Goal: Information Seeking & Learning: Check status

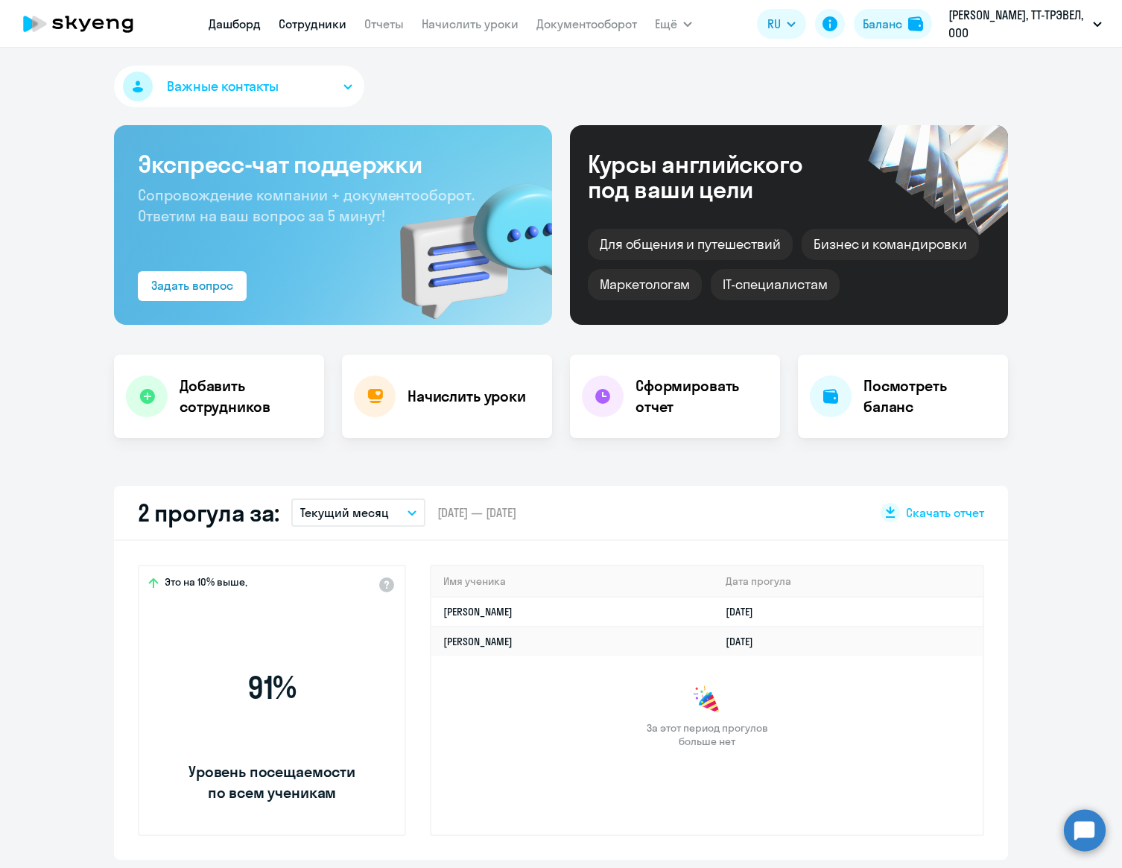
click at [330, 17] on link "Сотрудники" at bounding box center [313, 23] width 68 height 15
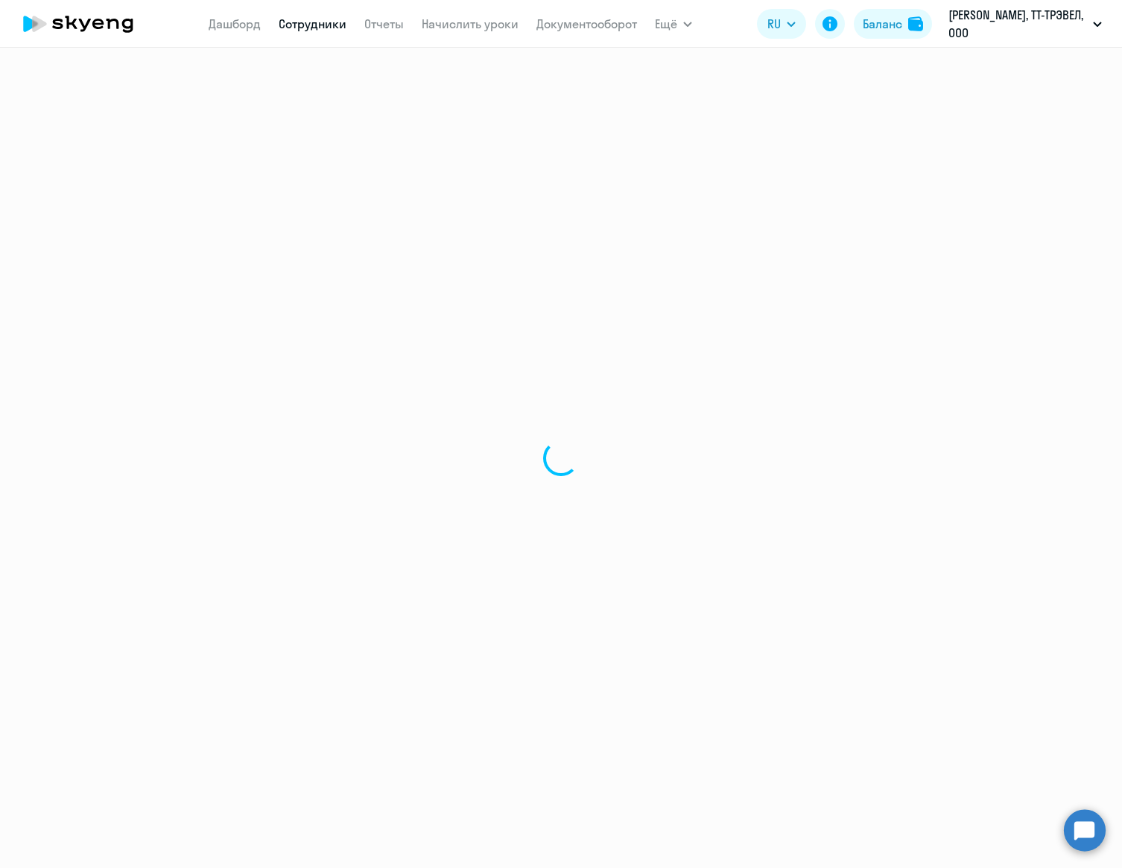
select select "30"
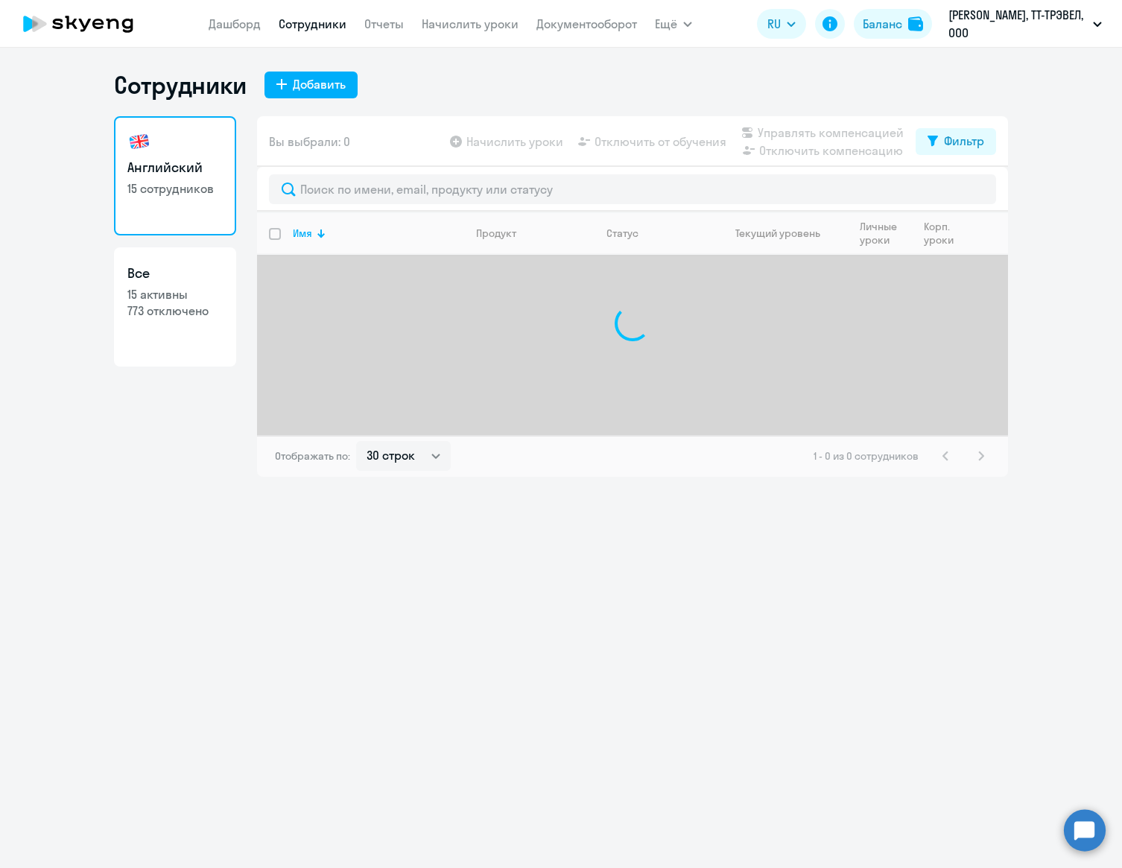
click at [441, 294] on div at bounding box center [632, 324] width 751 height 224
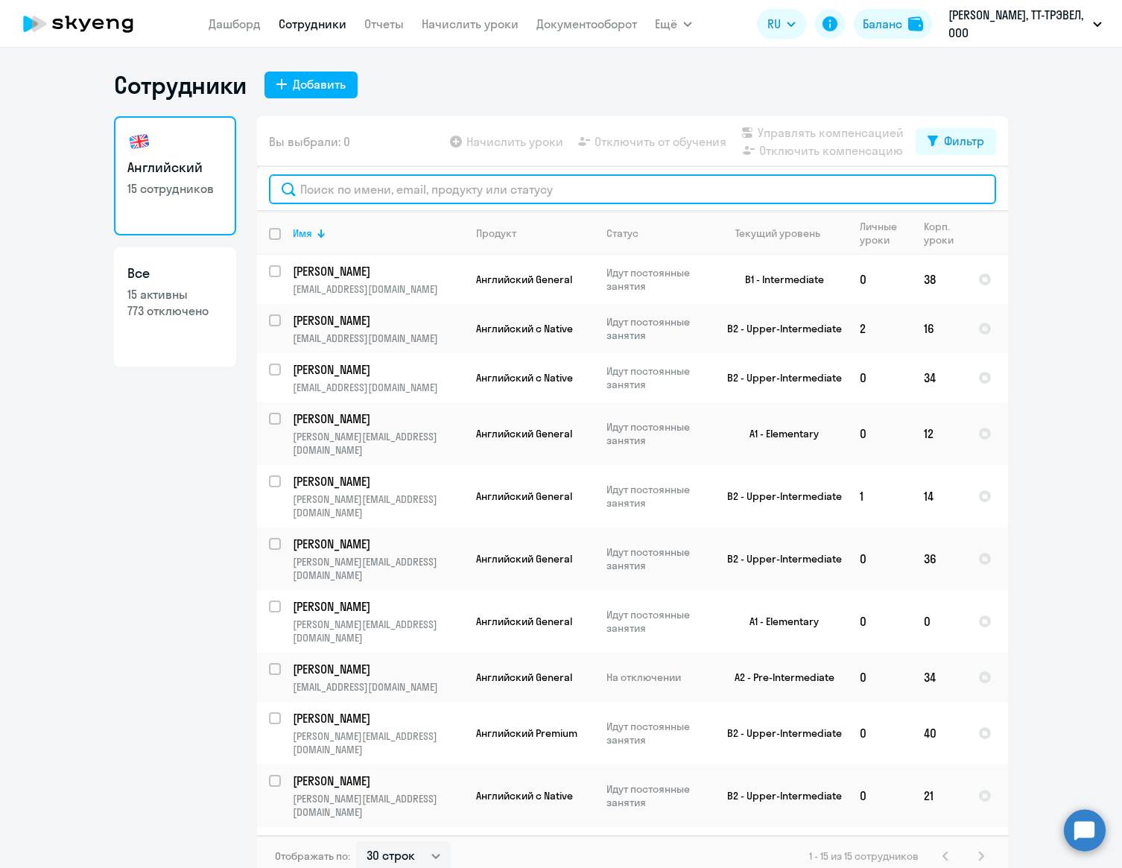
click at [461, 186] on input "text" at bounding box center [632, 189] width 727 height 30
paste input "[PERSON_NAME]"
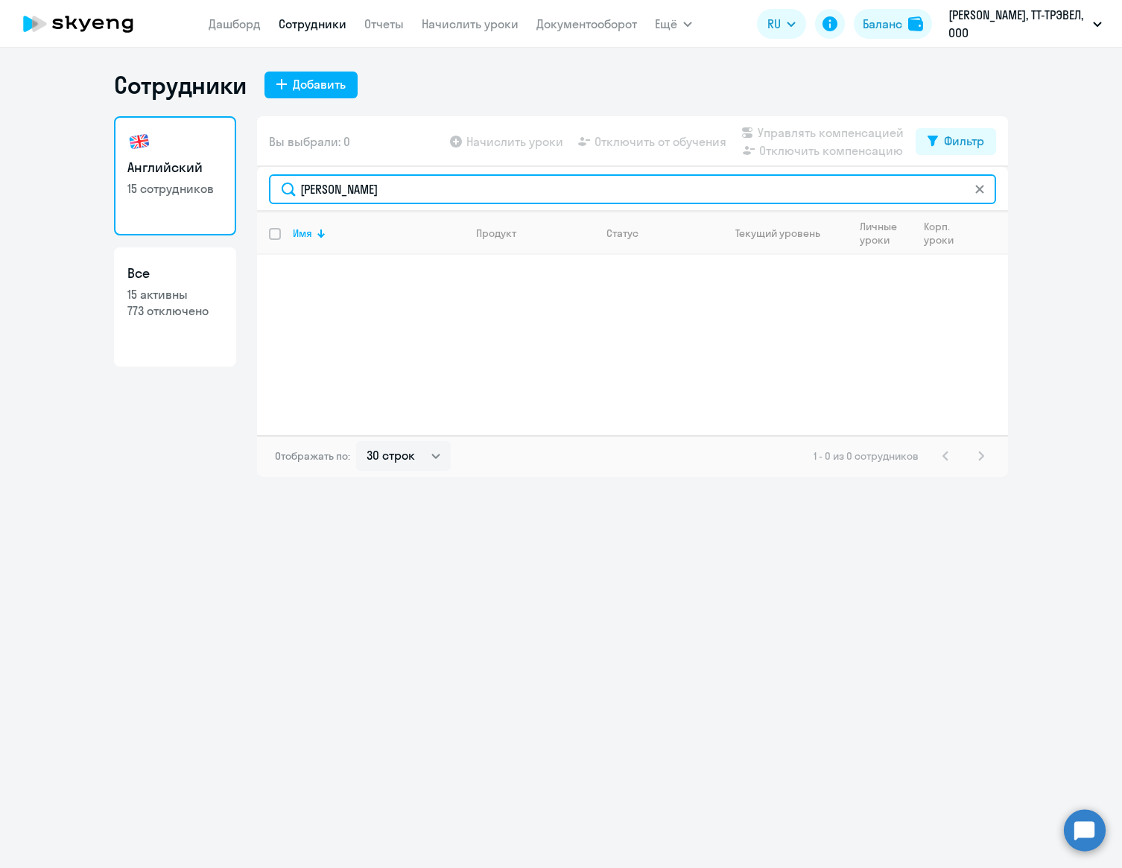
type input "[PERSON_NAME]"
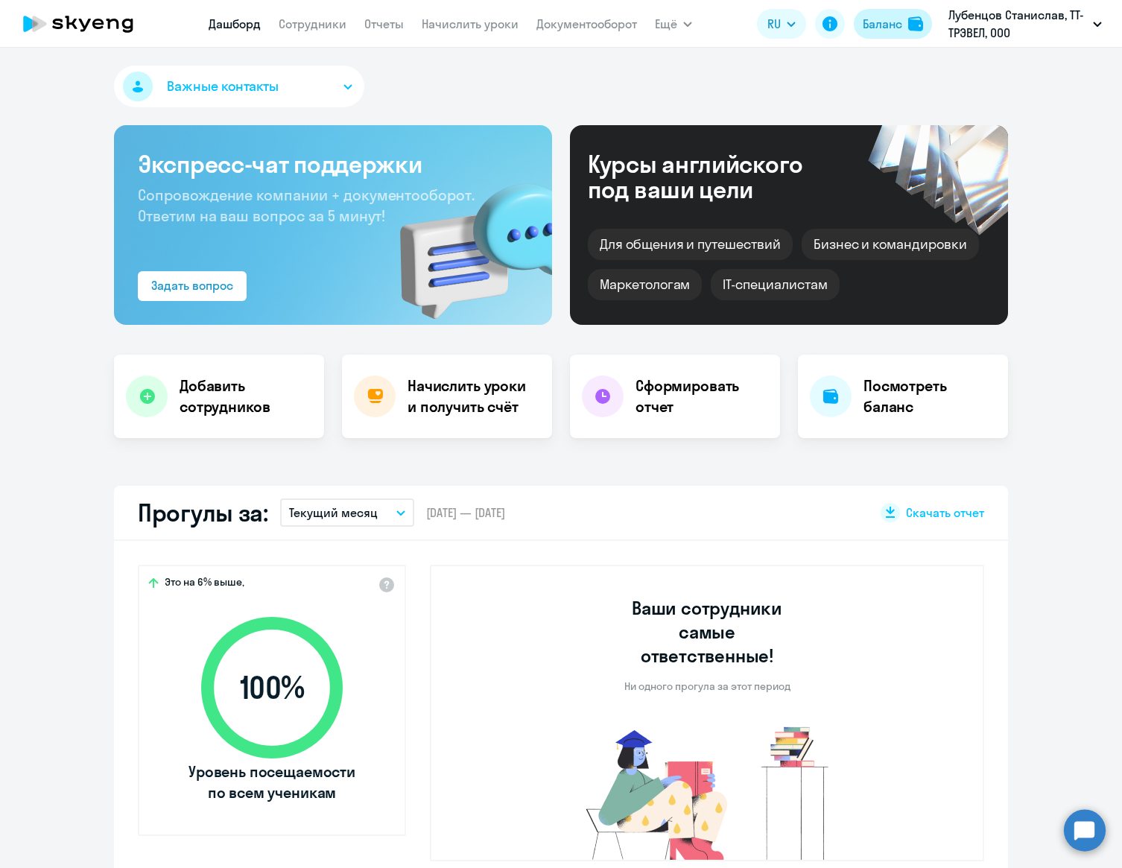
click at [912, 29] on img at bounding box center [915, 23] width 15 height 15
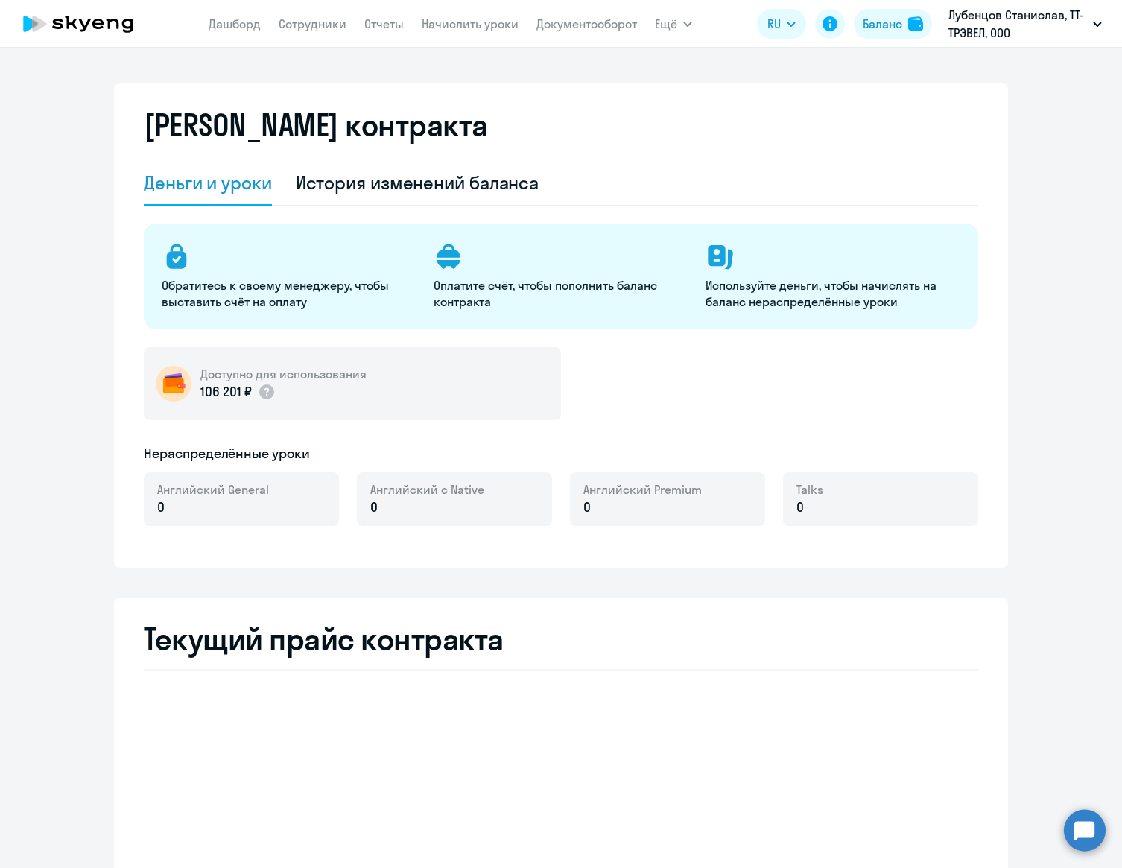
select select "english_adult_not_native_speaker"
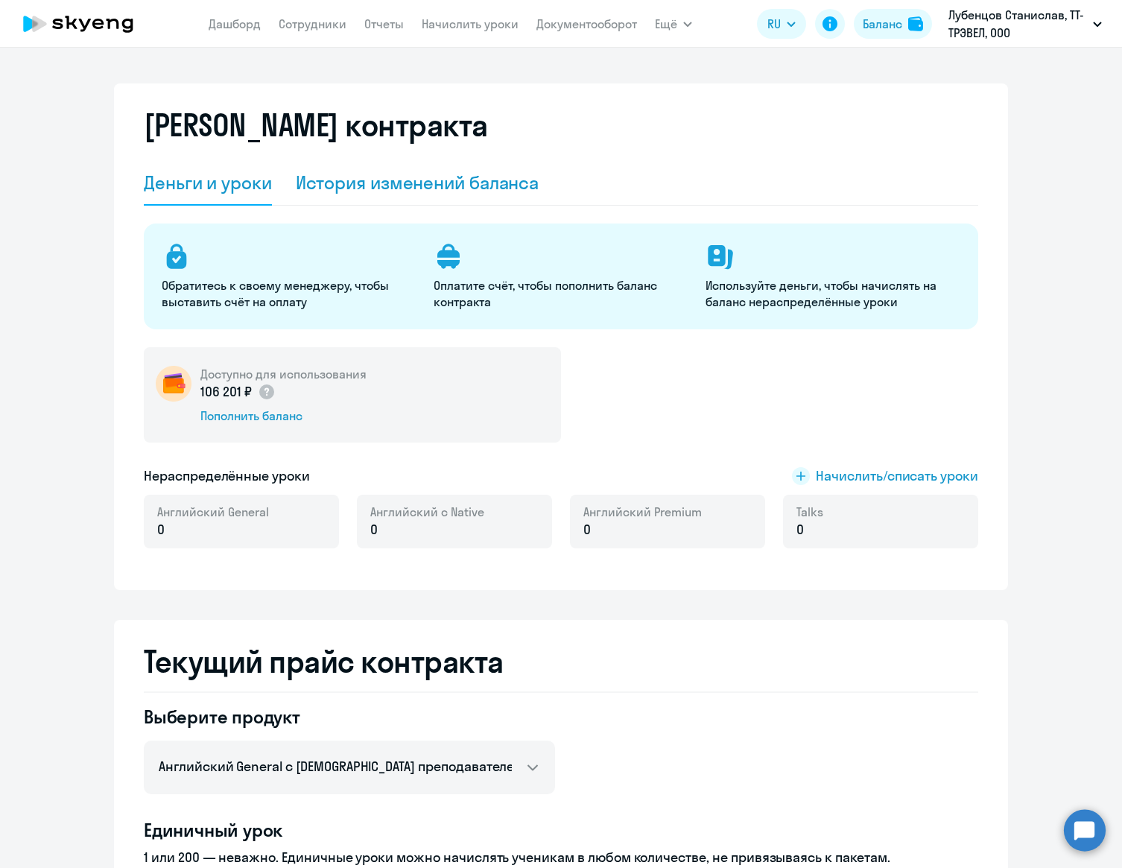
click at [369, 187] on div "История изменений баланса" at bounding box center [418, 183] width 244 height 24
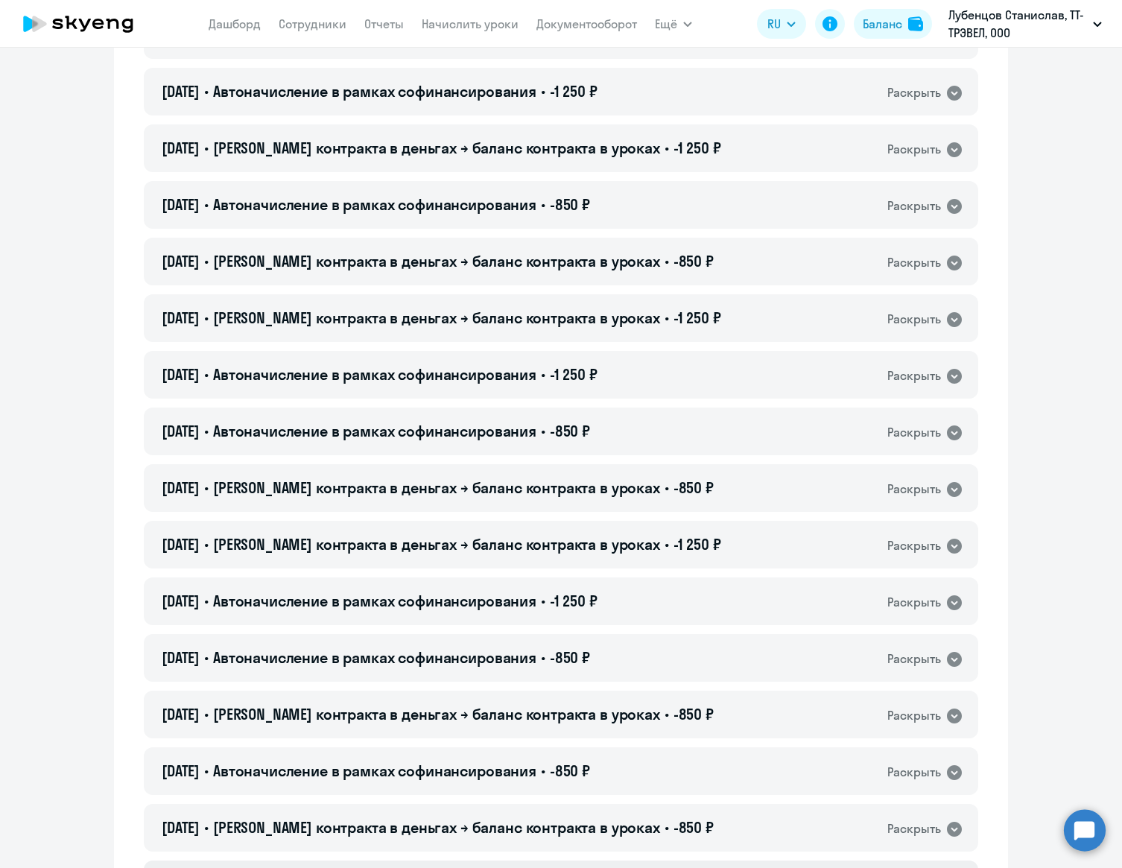
scroll to position [1523, 0]
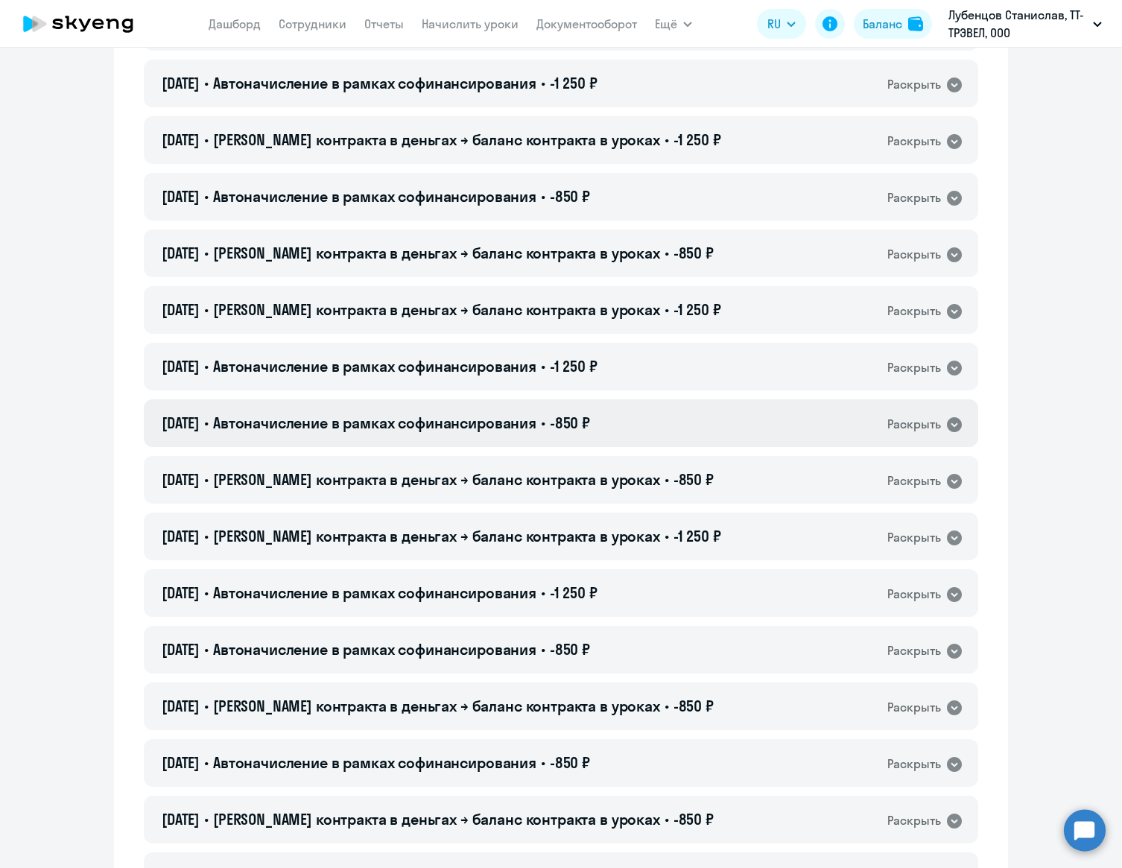
click at [932, 426] on div "Раскрыть" at bounding box center [915, 424] width 54 height 19
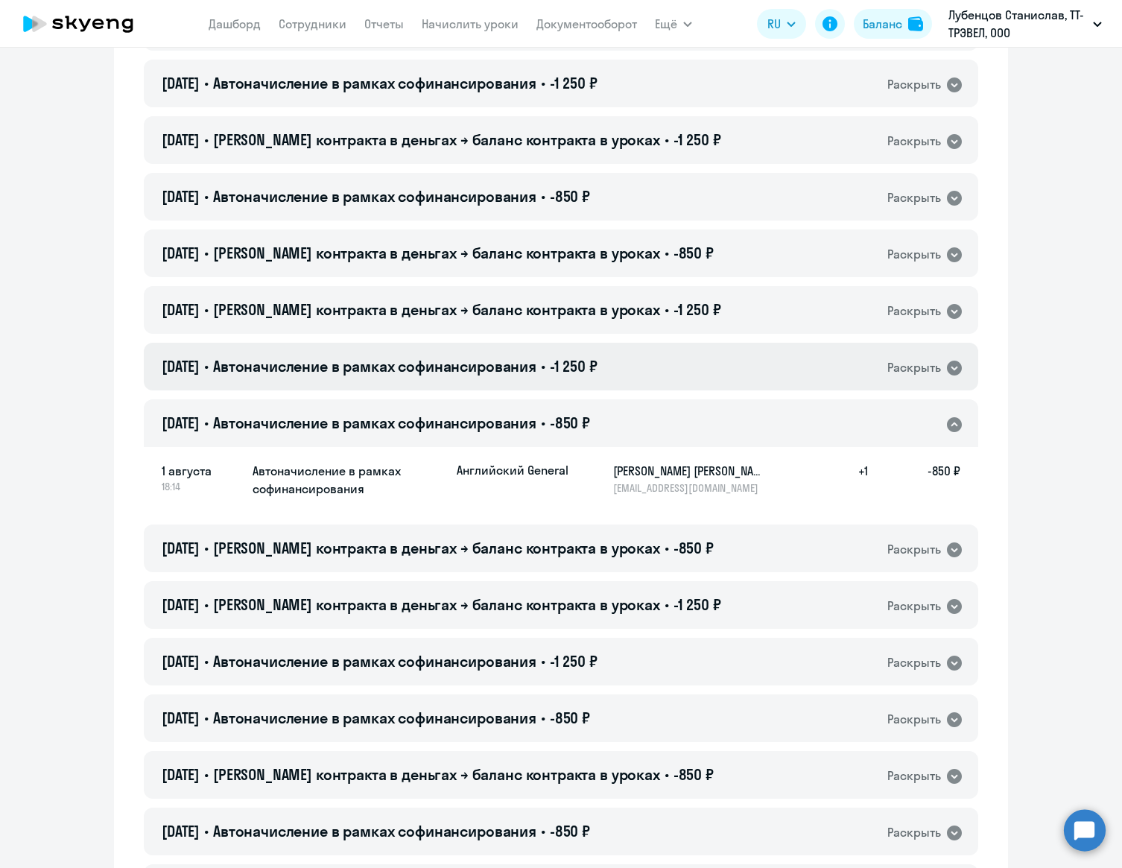
click at [882, 367] on div "01.08.2025 • Автоначисление в рамках софинансирования • -1 250 ₽ Раскрыть" at bounding box center [561, 367] width 835 height 48
